Goal: Information Seeking & Learning: Learn about a topic

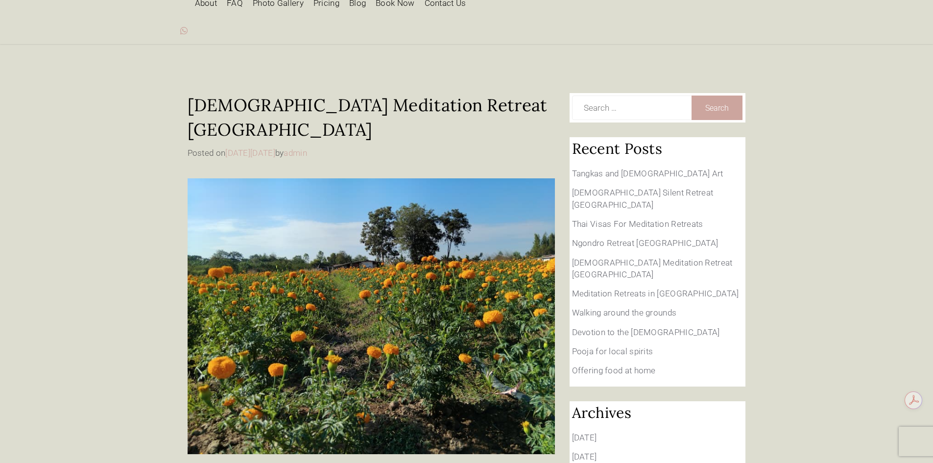
scroll to position [65, 0]
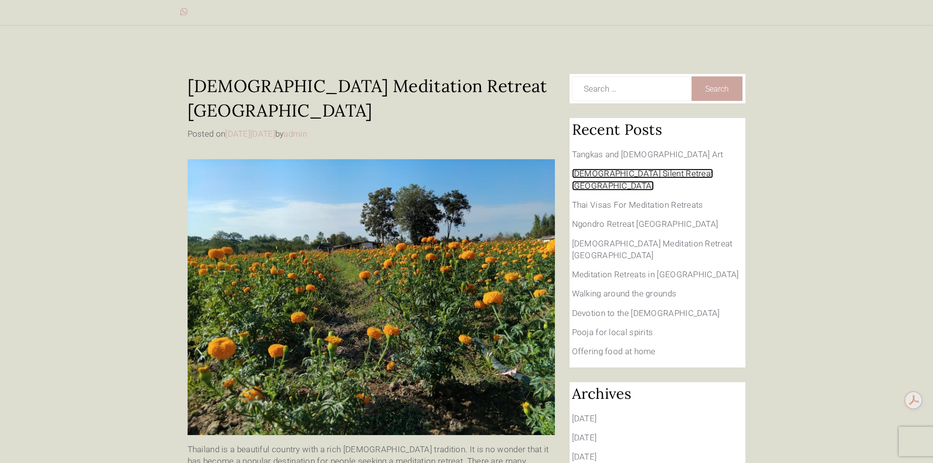
click at [624, 168] on link "[DEMOGRAPHIC_DATA] Silent Retreat [GEOGRAPHIC_DATA]" at bounding box center [643, 179] width 142 height 22
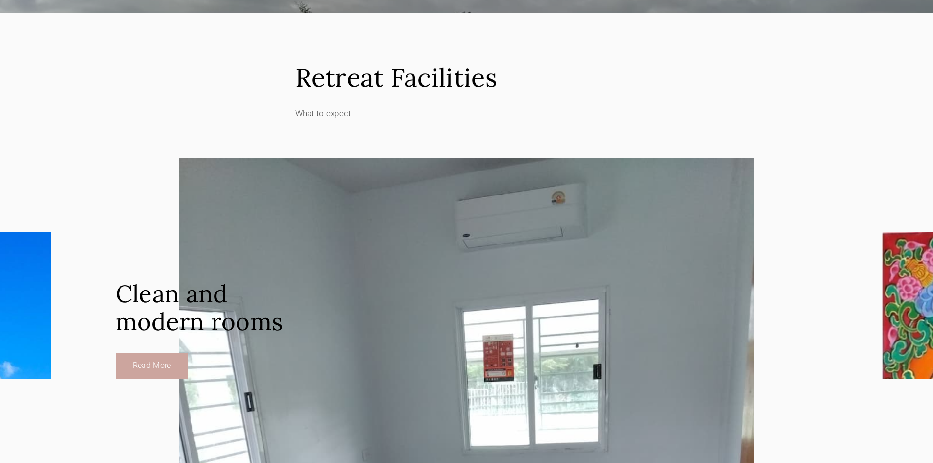
scroll to position [1567, 0]
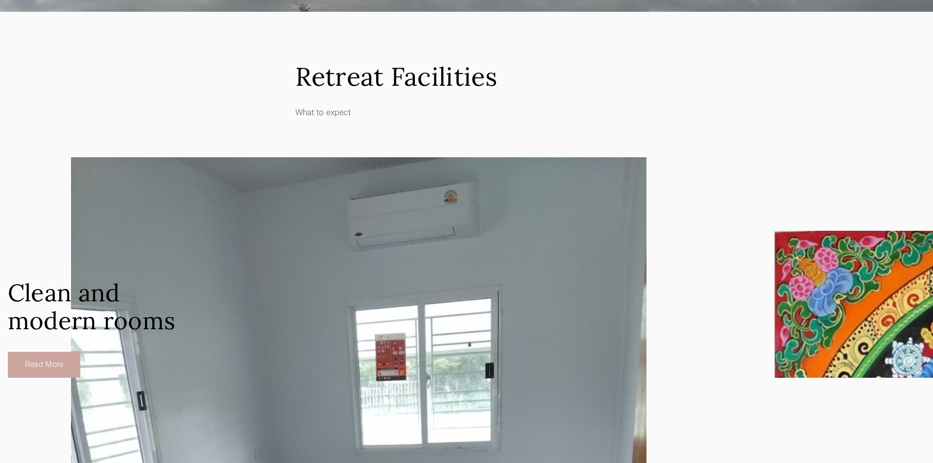
drag, startPoint x: 647, startPoint y: 235, endPoint x: 332, endPoint y: 237, distance: 314.9
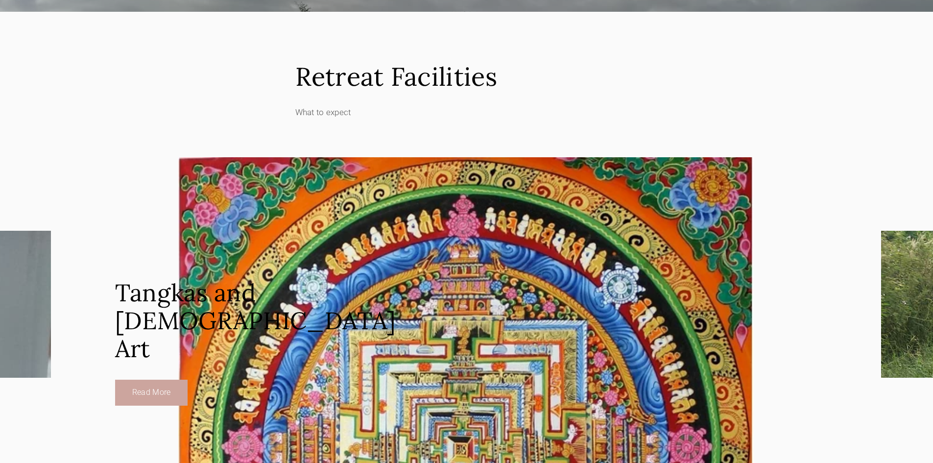
drag, startPoint x: 544, startPoint y: 238, endPoint x: 399, endPoint y: 241, distance: 145.5
click at [419, 241] on div "Tangkas and Tibetan Buddhist Art Read More" at bounding box center [465, 321] width 575 height 328
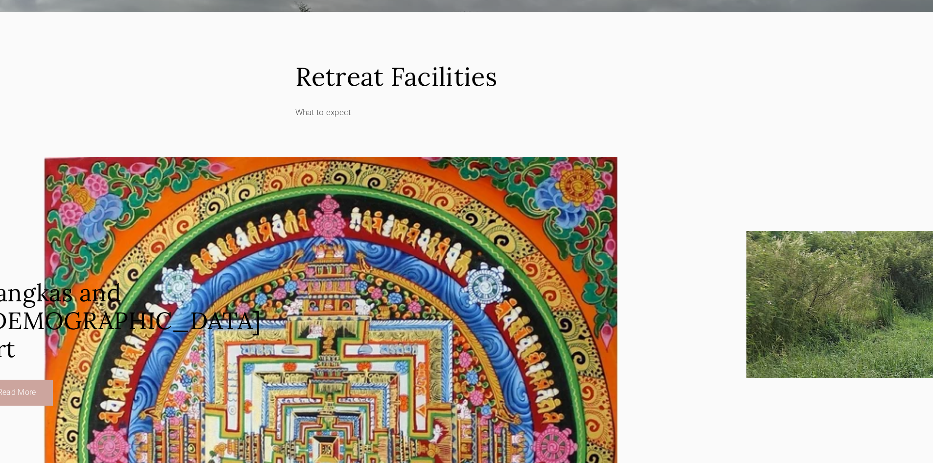
drag, startPoint x: 490, startPoint y: 241, endPoint x: 259, endPoint y: 243, distance: 230.7
click at [266, 243] on div "Tangkas and Tibetan Buddhist Art Read More" at bounding box center [331, 321] width 575 height 328
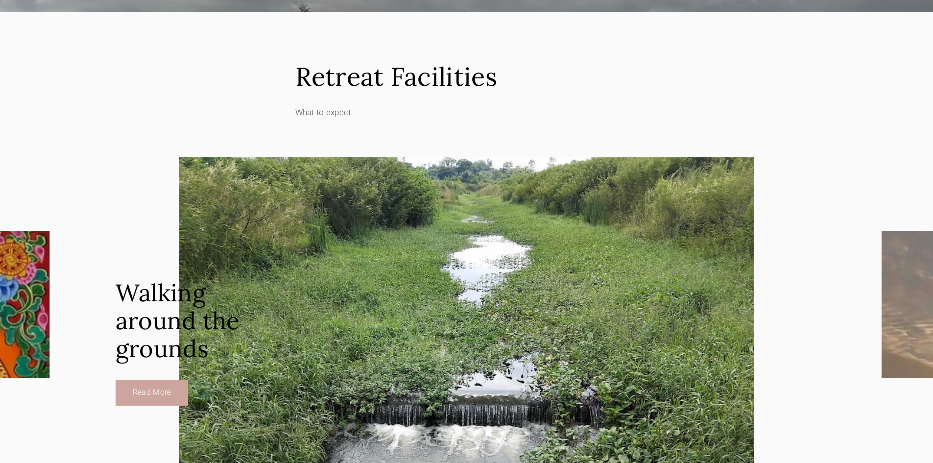
drag, startPoint x: 430, startPoint y: 244, endPoint x: 304, endPoint y: 246, distance: 125.9
click at [323, 246] on div "Walking around the grounds Read More" at bounding box center [466, 321] width 575 height 328
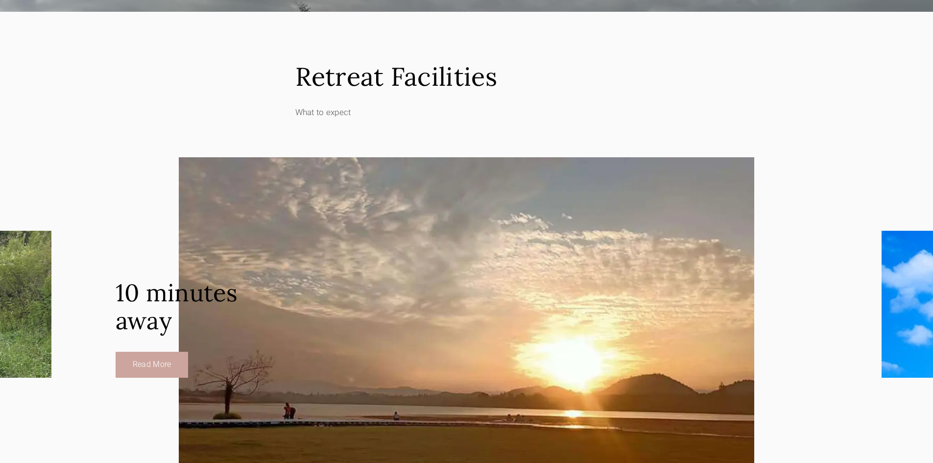
drag, startPoint x: 519, startPoint y: 256, endPoint x: 371, endPoint y: 245, distance: 147.8
click at [389, 244] on div "10 minutes away Read More" at bounding box center [466, 321] width 575 height 328
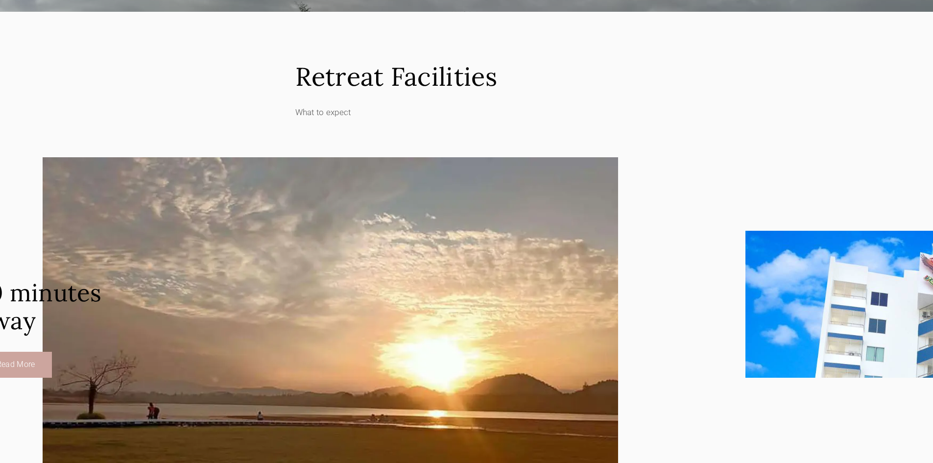
drag, startPoint x: 371, startPoint y: 256, endPoint x: 231, endPoint y: 258, distance: 140.1
click at [262, 257] on div "10 minutes away Read More" at bounding box center [330, 321] width 575 height 328
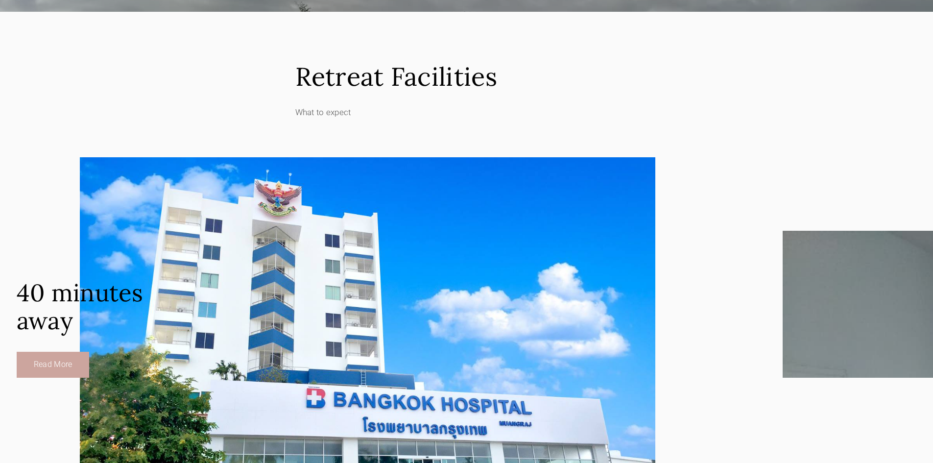
drag, startPoint x: 495, startPoint y: 264, endPoint x: 89, endPoint y: 271, distance: 406.0
click at [89, 271] on div "40 minutes away Read More" at bounding box center [367, 321] width 575 height 328
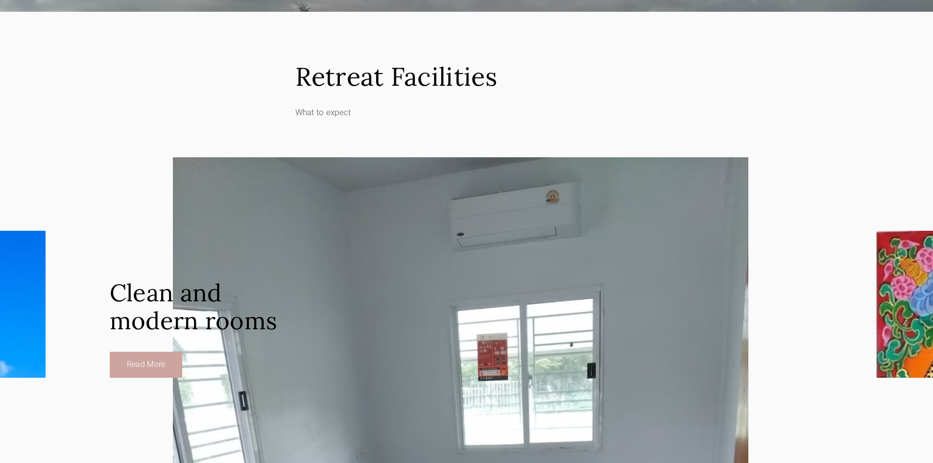
drag, startPoint x: 416, startPoint y: 280, endPoint x: 201, endPoint y: 281, distance: 214.5
click at [202, 281] on div "Clean and modern rooms Read More" at bounding box center [460, 321] width 575 height 328
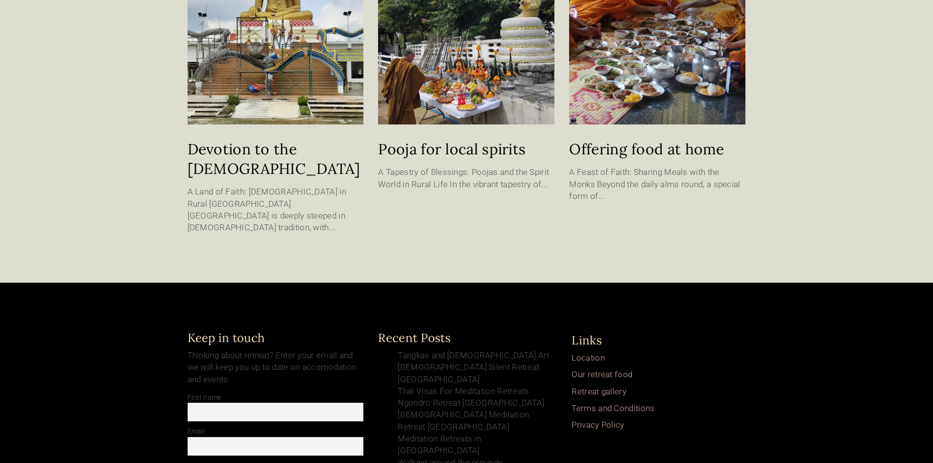
scroll to position [2305, 0]
